Goal: Navigation & Orientation: Find specific page/section

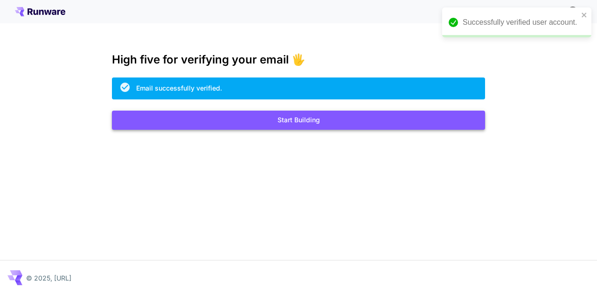
click at [301, 130] on button "Start Building" at bounding box center [298, 120] width 373 height 19
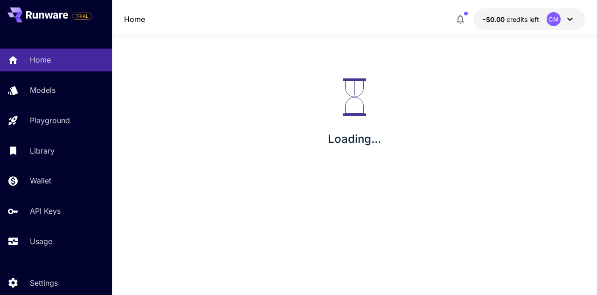
click at [568, 22] on icon at bounding box center [569, 19] width 11 height 11
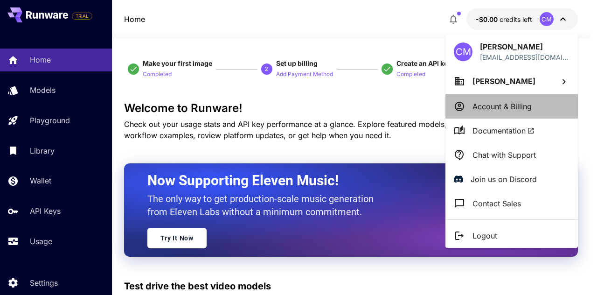
click at [497, 112] on p "Account & Billing" at bounding box center [501, 106] width 59 height 11
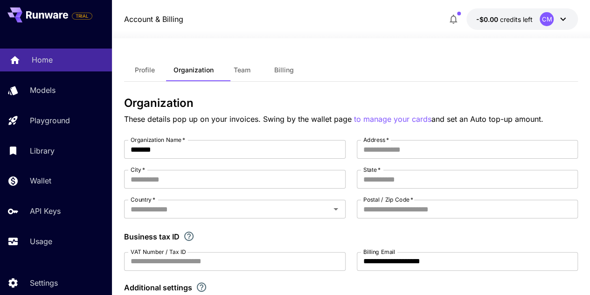
click at [53, 65] on p "Home" at bounding box center [42, 59] width 21 height 11
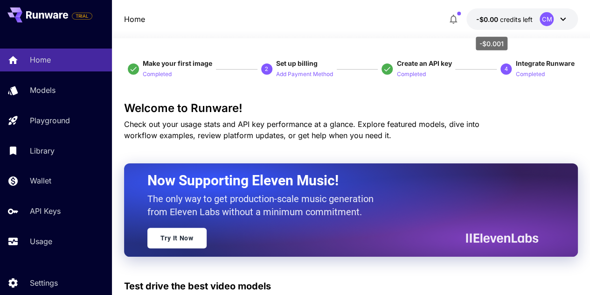
click at [499, 23] on span "credits left" at bounding box center [515, 19] width 33 height 8
